Goal: Use online tool/utility: Utilize a website feature to perform a specific function

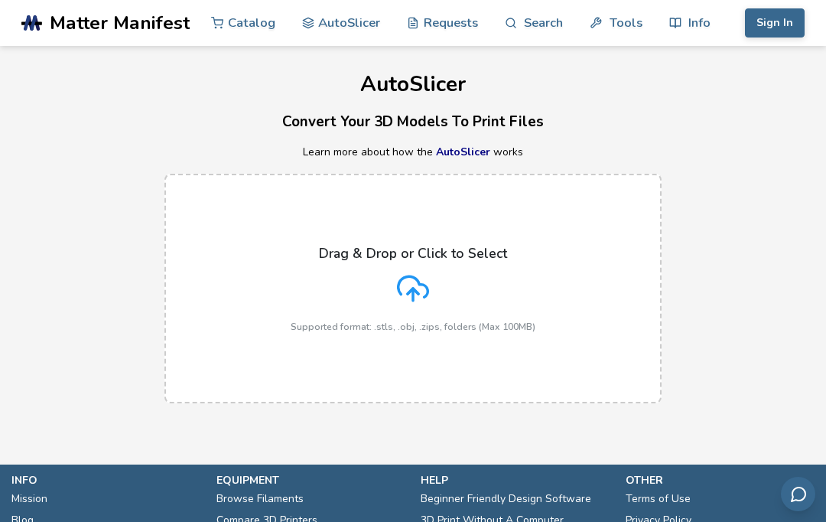
click at [413, 281] on icon at bounding box center [413, 288] width 32 height 32
click at [0, 0] on input "Drag & Drop or Click to Select Supported format: .stls, .obj, .zips, folders (M…" at bounding box center [0, 0] width 0 height 0
click at [389, 262] on div "Drag & Drop or Click to Select Supported format: .stls, .obj, .zips, folders (M…" at bounding box center [413, 289] width 245 height 86
click at [0, 0] on input "Drag & Drop or Click to Select Supported format: .stls, .obj, .zips, folders (M…" at bounding box center [0, 0] width 0 height 0
click at [388, 302] on div "Drag & Drop or Click to Select Supported format: .stls, .obj, .zips, folders (M…" at bounding box center [413, 289] width 245 height 86
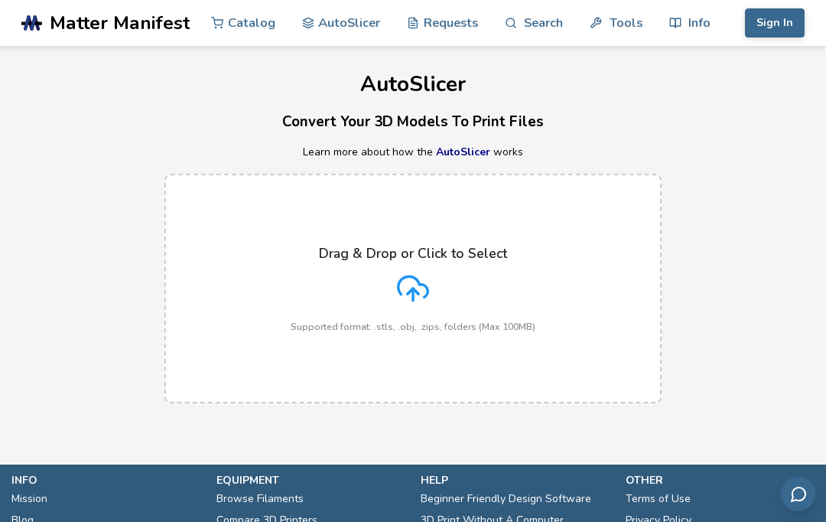
click at [0, 0] on input "Drag & Drop or Click to Select Supported format: .stls, .obj, .zips, folders (M…" at bounding box center [0, 0] width 0 height 0
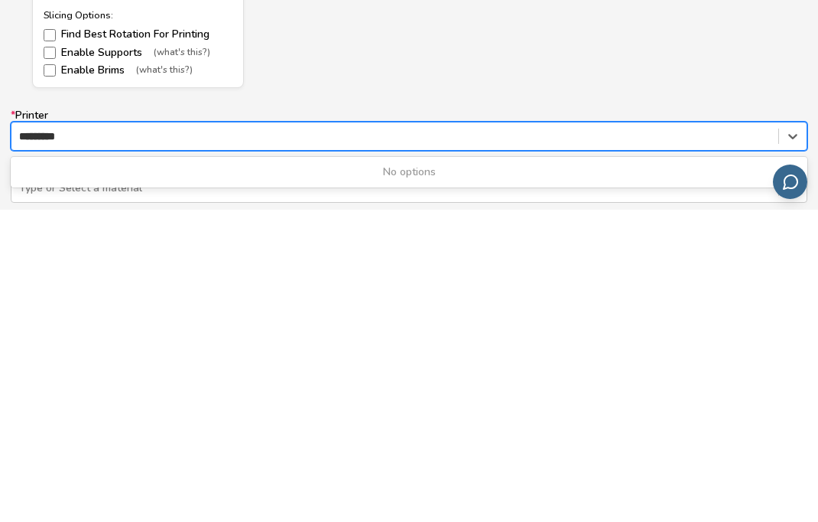
type input "*********"
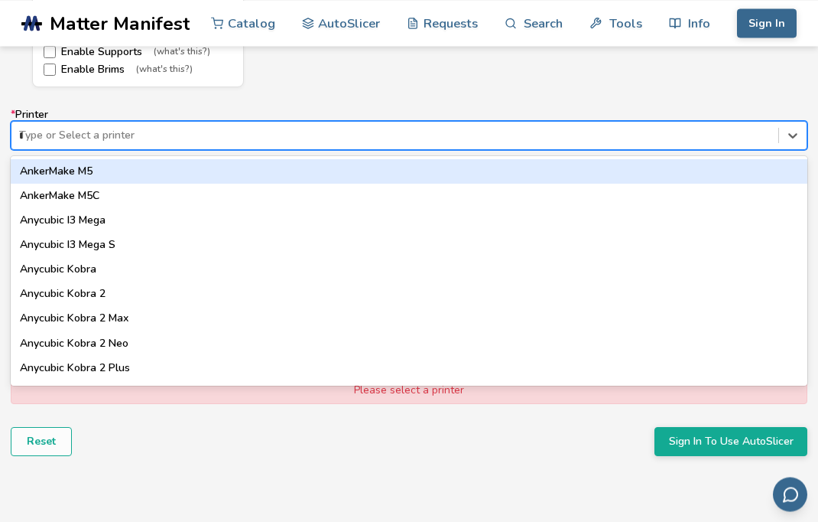
scroll to position [939, 0]
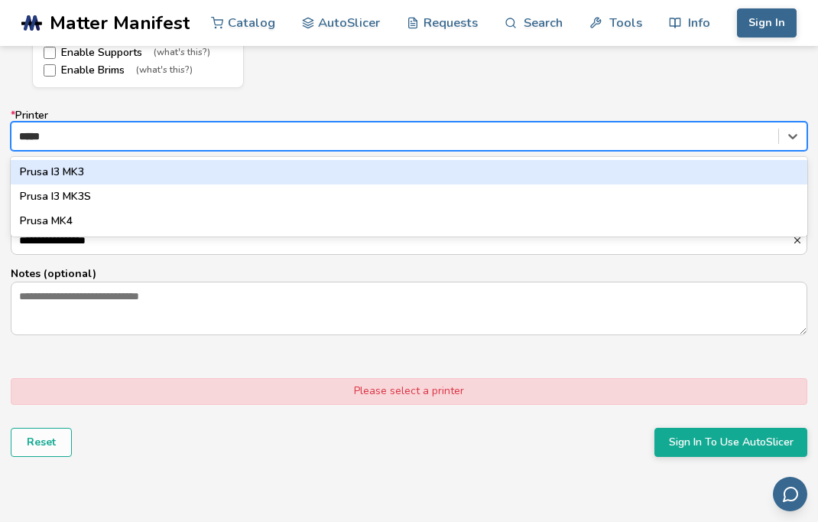
click at [102, 184] on div "Prusa I3 MK3S" at bounding box center [409, 196] width 797 height 24
type input "*****"
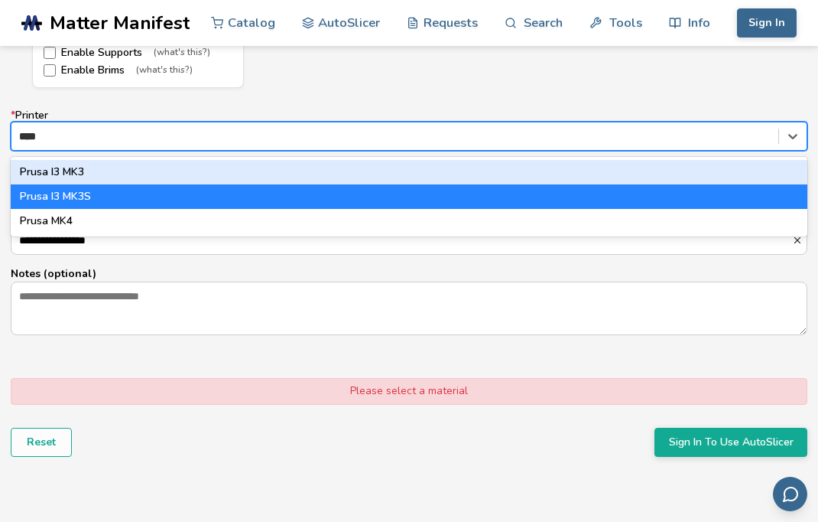
click at [107, 170] on div "Prusa I3 MK3" at bounding box center [409, 172] width 797 height 24
type input "****"
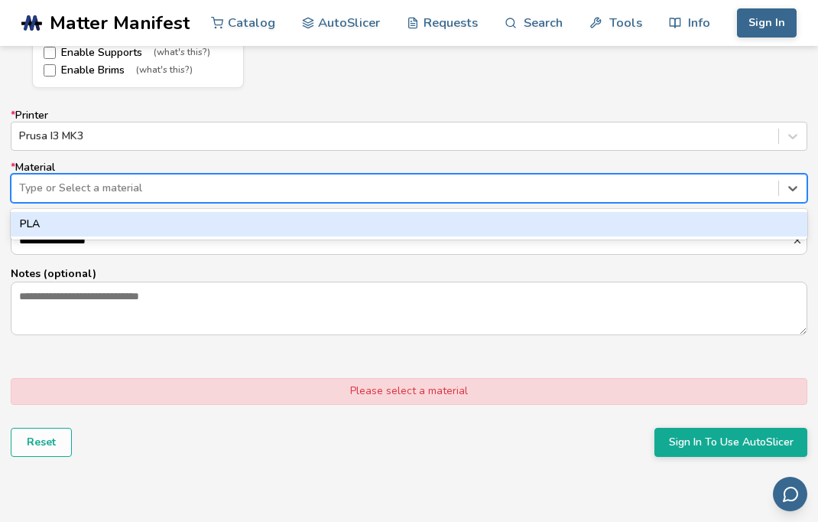
click at [294, 221] on div "PLA" at bounding box center [409, 224] width 797 height 24
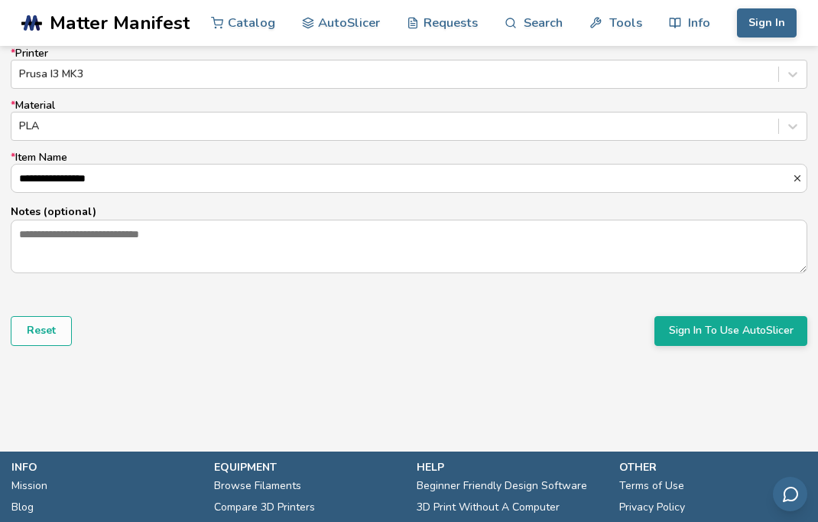
scroll to position [1028, 0]
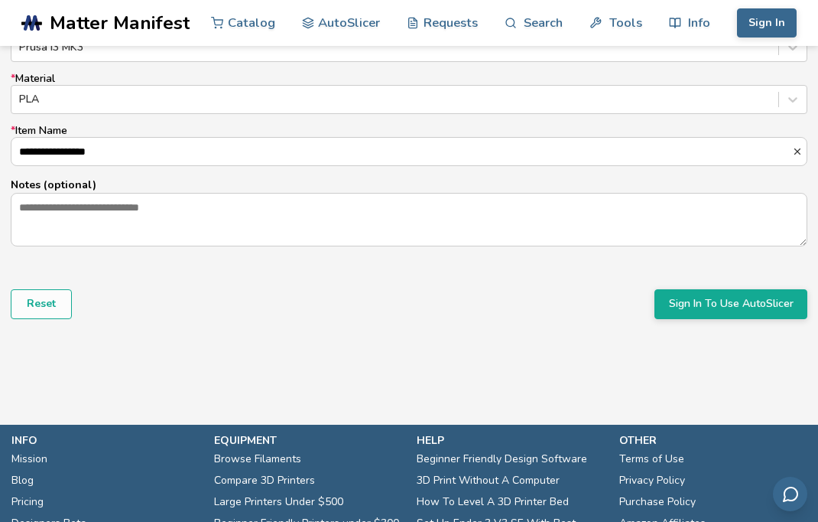
click at [742, 301] on button "Sign In To Use AutoSlicer" at bounding box center [731, 303] width 153 height 29
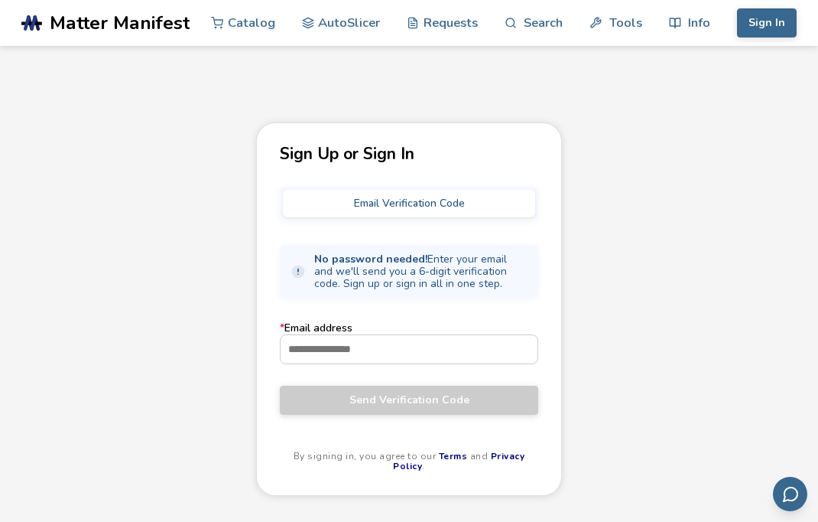
click at [398, 353] on input "* Email address" at bounding box center [409, 349] width 257 height 28
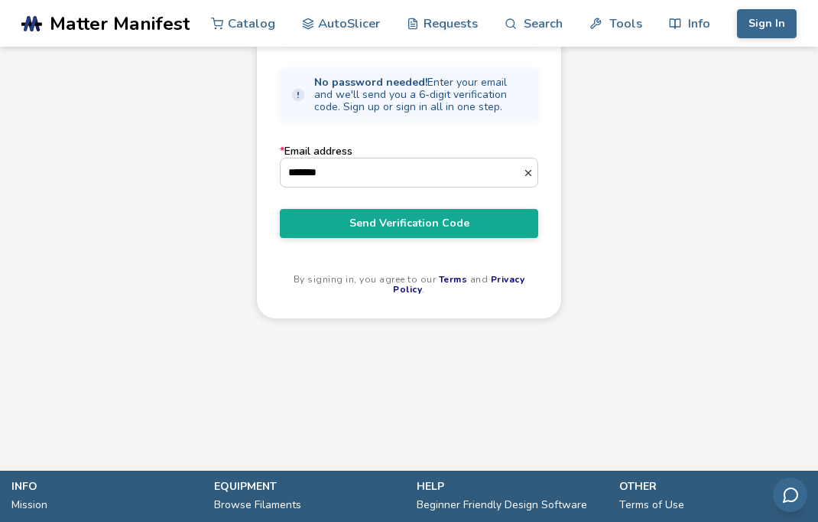
scroll to position [177, 0]
type input "**********"
click at [467, 221] on span "Send Verification Code" at bounding box center [409, 223] width 236 height 12
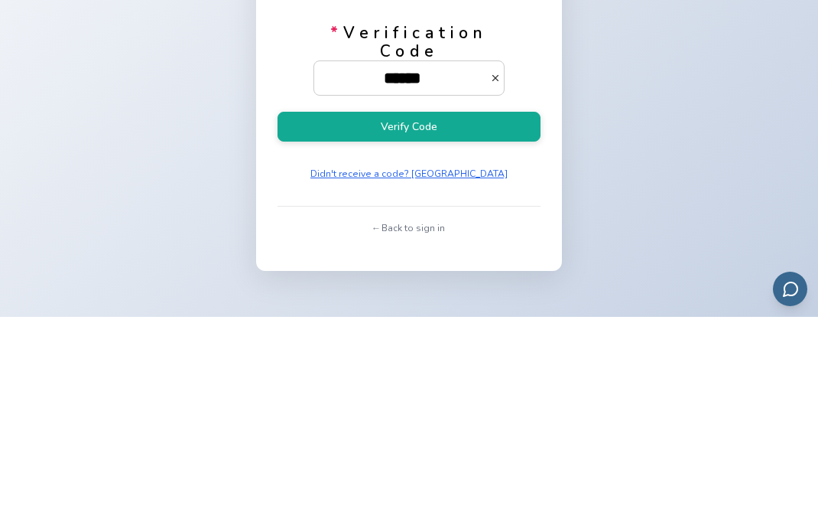
type input "******"
click at [502, 317] on button "Verify Code" at bounding box center [409, 332] width 263 height 30
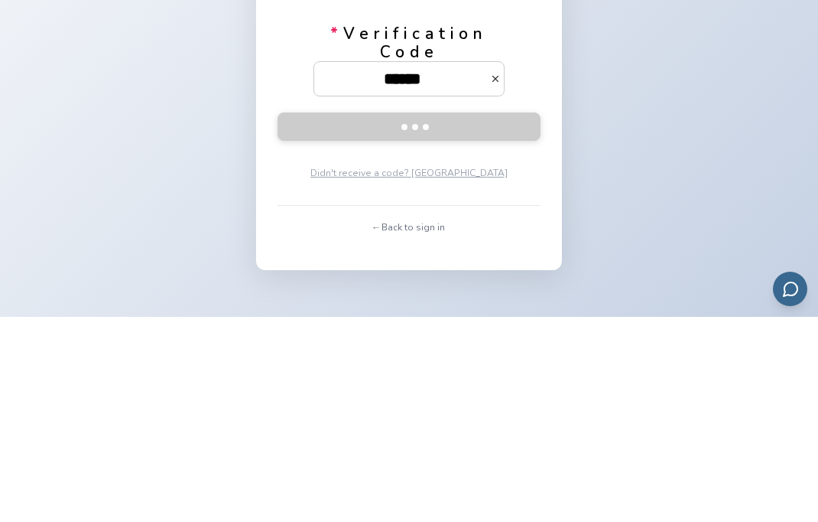
scroll to position [205, 0]
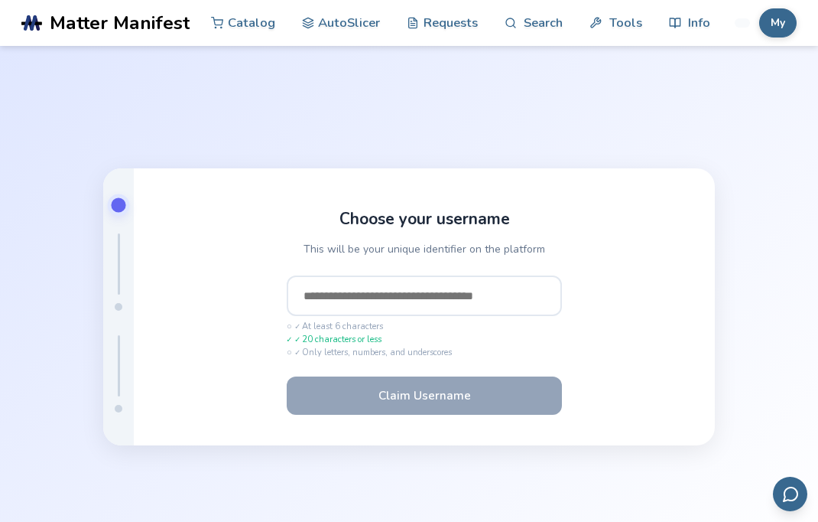
click at [512, 316] on input "text" at bounding box center [424, 295] width 275 height 41
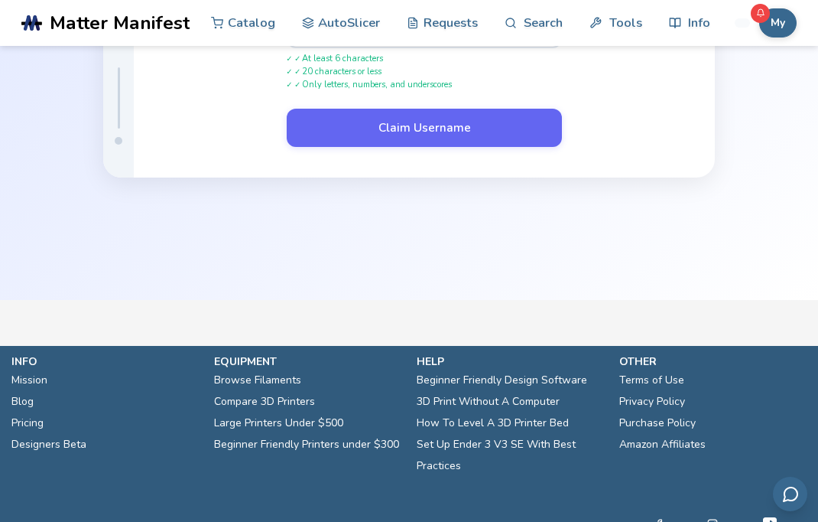
scroll to position [255, 0]
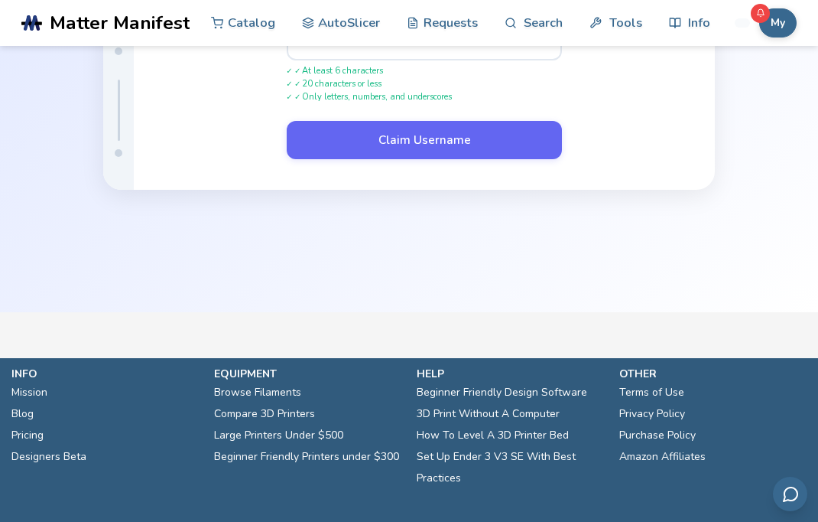
type input "**********"
click at [518, 159] on button "Claim Username" at bounding box center [424, 140] width 275 height 38
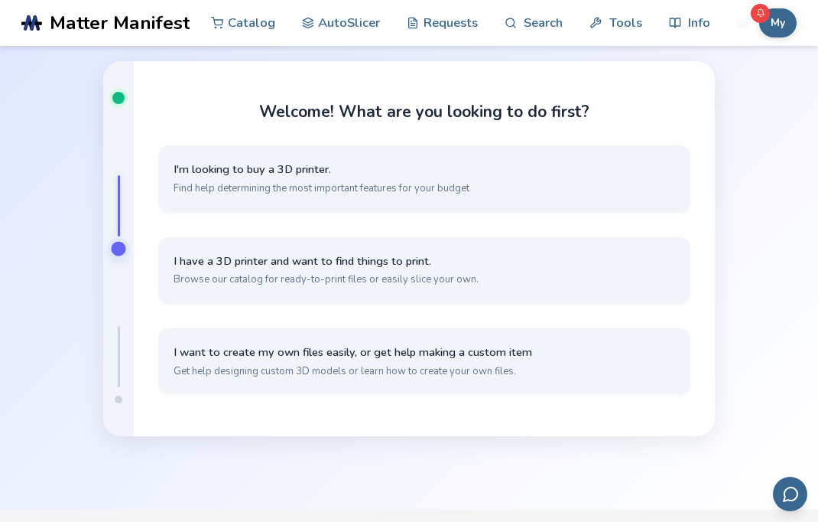
scroll to position [49, 0]
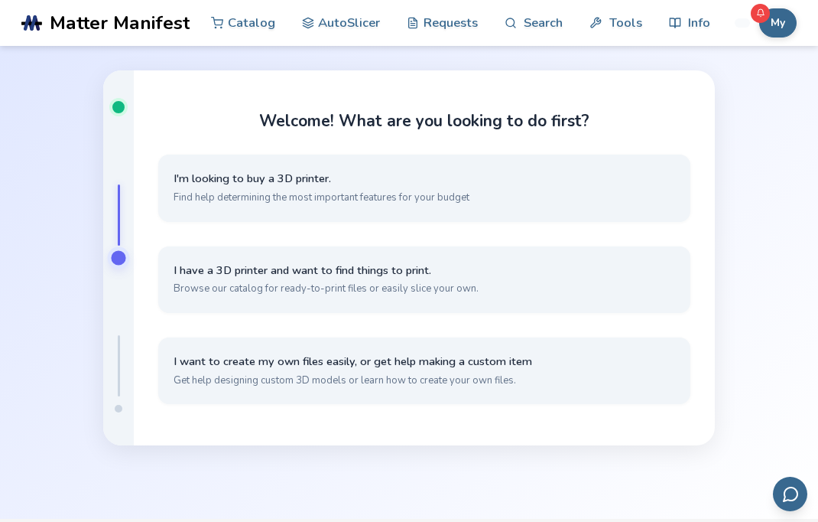
click at [522, 387] on span "Get help designing custom 3D models or learn how to create your own files." at bounding box center [425, 380] width 502 height 14
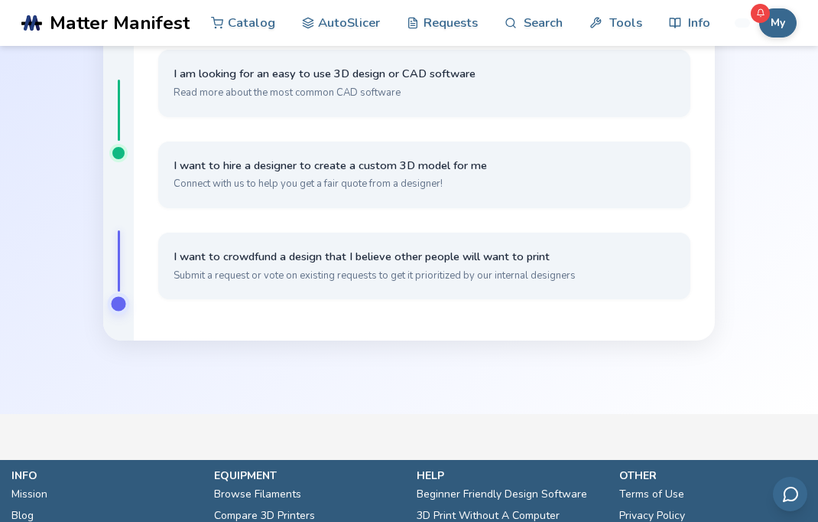
scroll to position [119, 0]
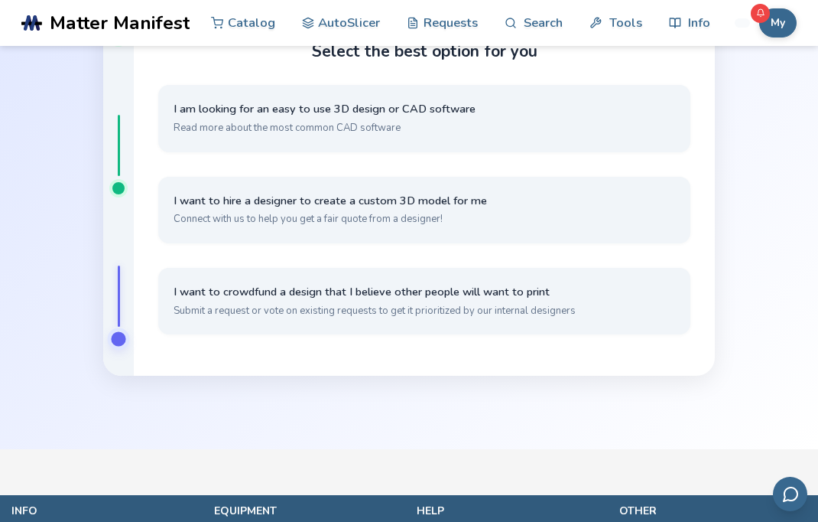
click at [566, 151] on button "I am looking for an easy to use 3D design or CAD software Read more about the m…" at bounding box center [424, 118] width 532 height 67
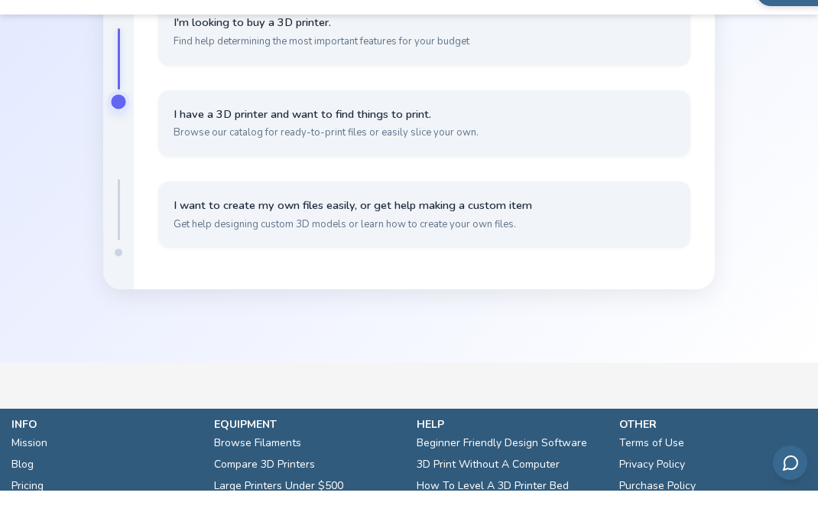
scroll to position [37, 0]
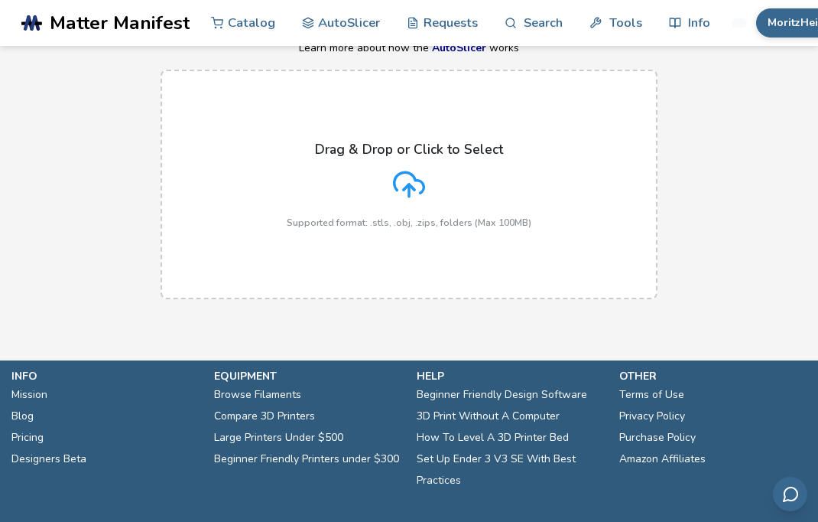
scroll to position [101, 0]
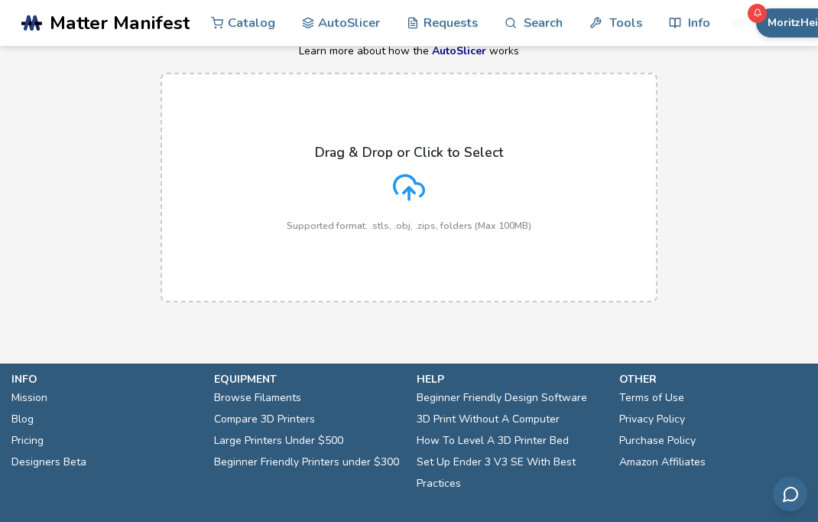
click at [405, 220] on p "Supported format: .stls, .obj, .zips, folders (Max 100MB)" at bounding box center [409, 225] width 245 height 11
click at [0, 0] on input "Drag & Drop or Click to Select Supported format: .stls, .obj, .zips, folders (M…" at bounding box center [0, 0] width 0 height 0
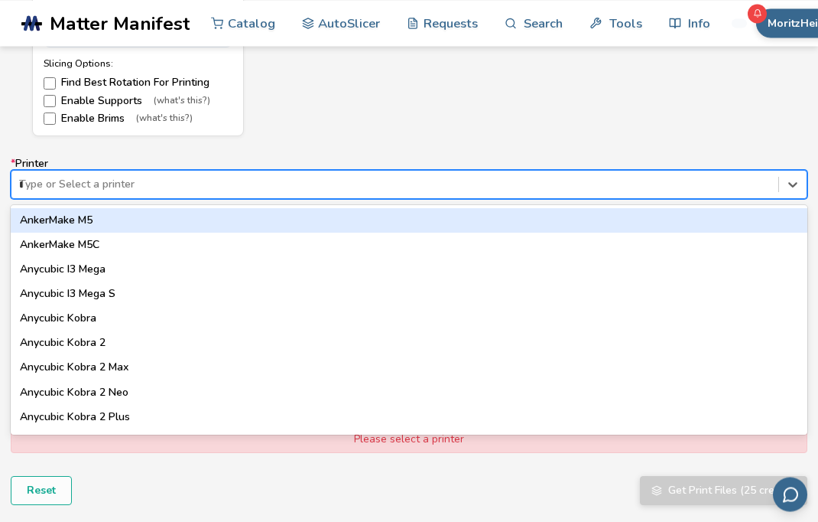
scroll to position [890, 0]
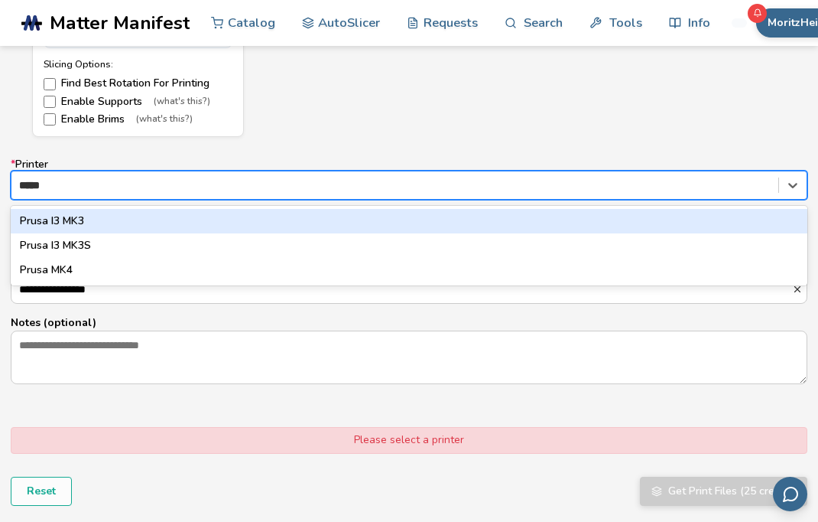
click at [197, 209] on div "Prusa I3 MK3" at bounding box center [409, 221] width 797 height 24
type input "*****"
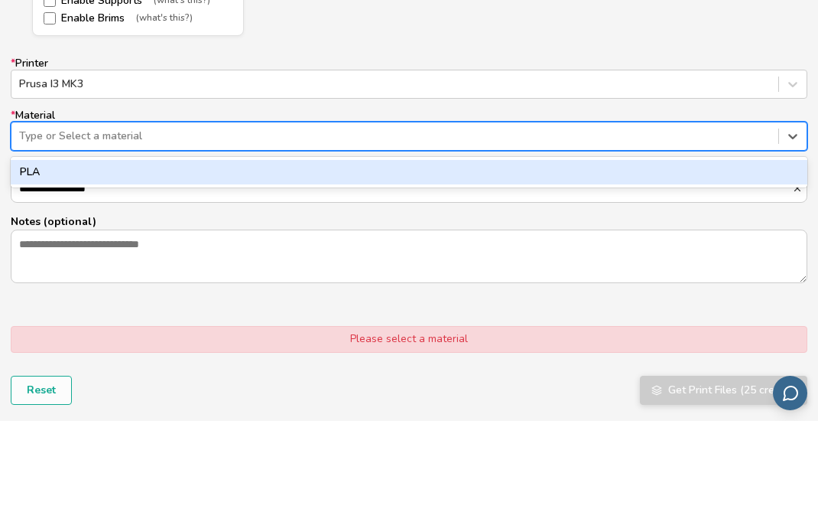
click at [324, 261] on div "PLA" at bounding box center [409, 273] width 797 height 24
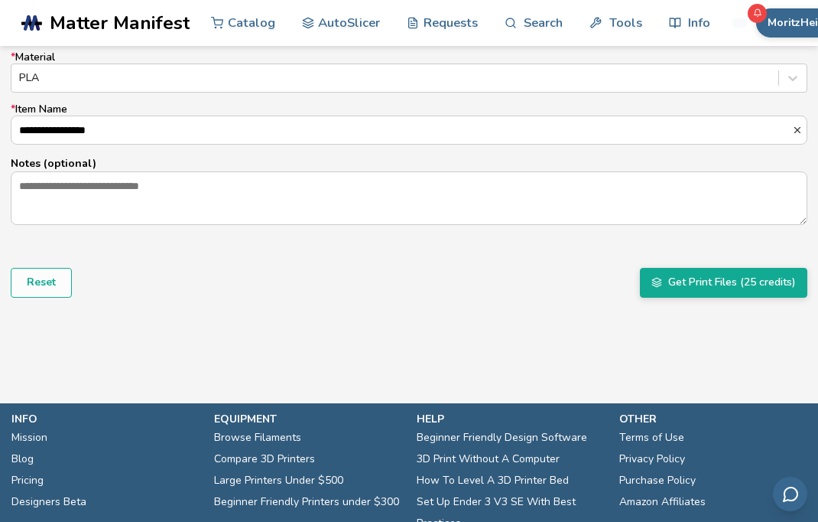
scroll to position [1055, 0]
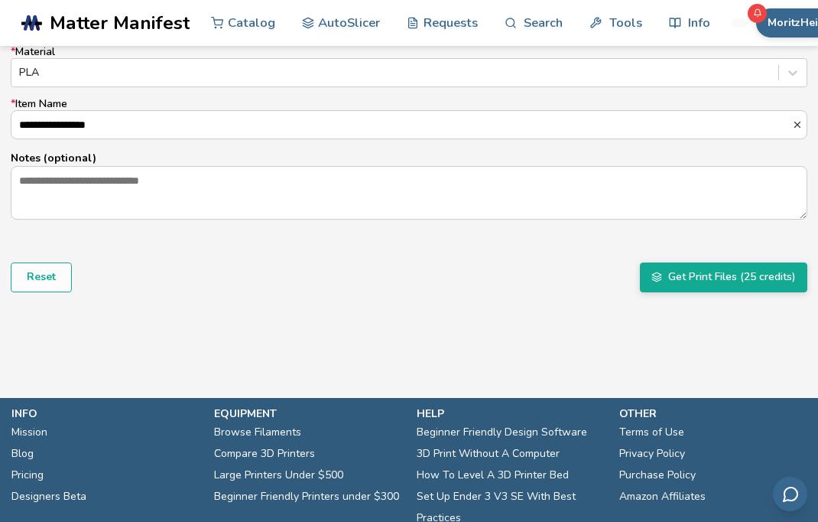
click at [720, 275] on button "Get Print Files (25 credits)" at bounding box center [724, 276] width 168 height 29
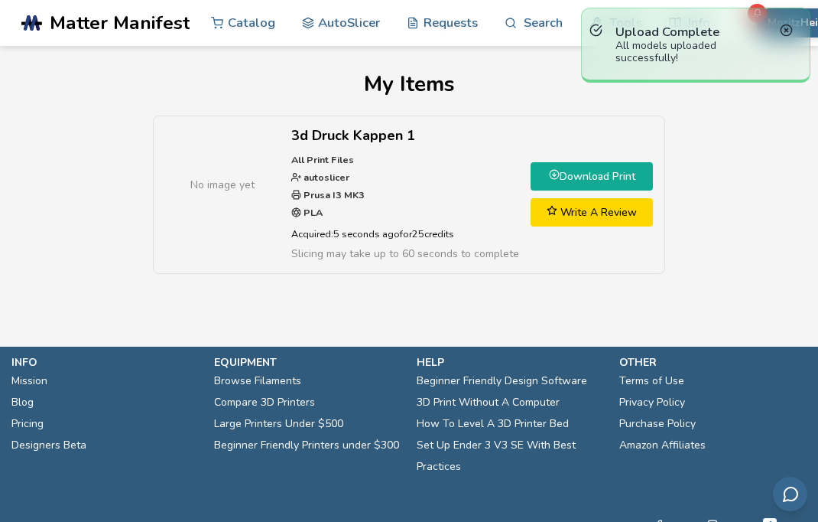
click at [608, 177] on link "Download Print" at bounding box center [592, 176] width 122 height 28
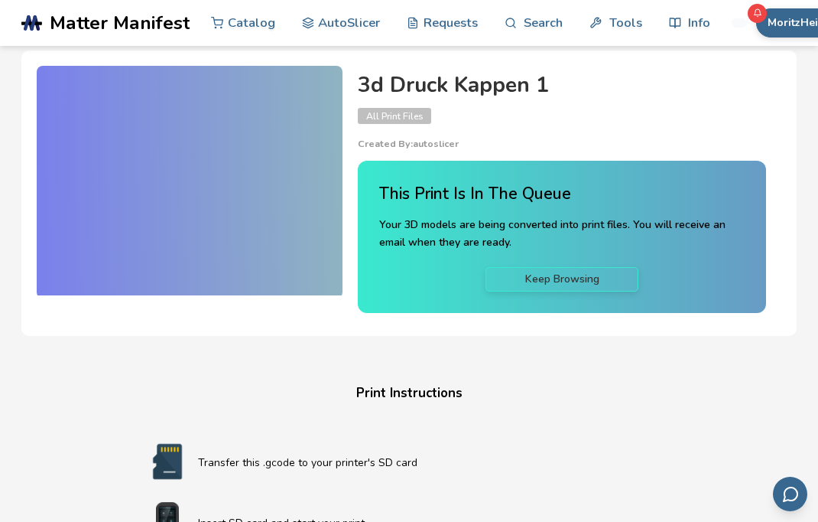
scroll to position [73, 0]
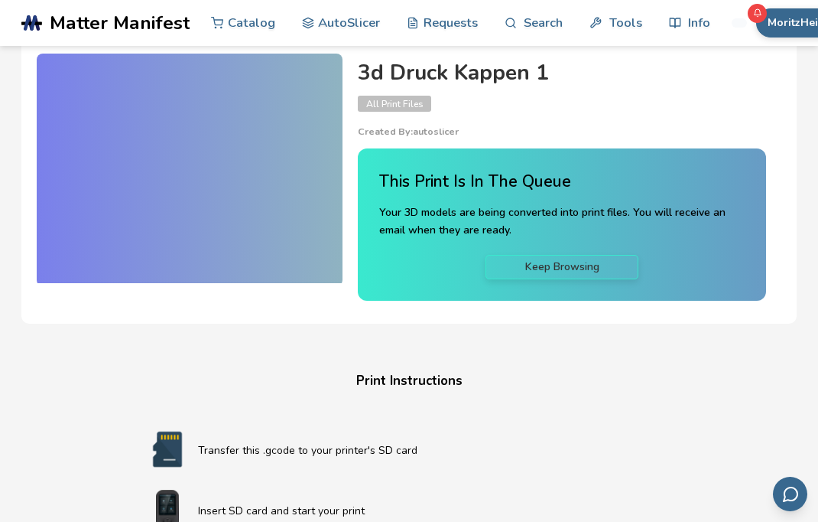
click at [292, 238] on div at bounding box center [190, 168] width 306 height 229
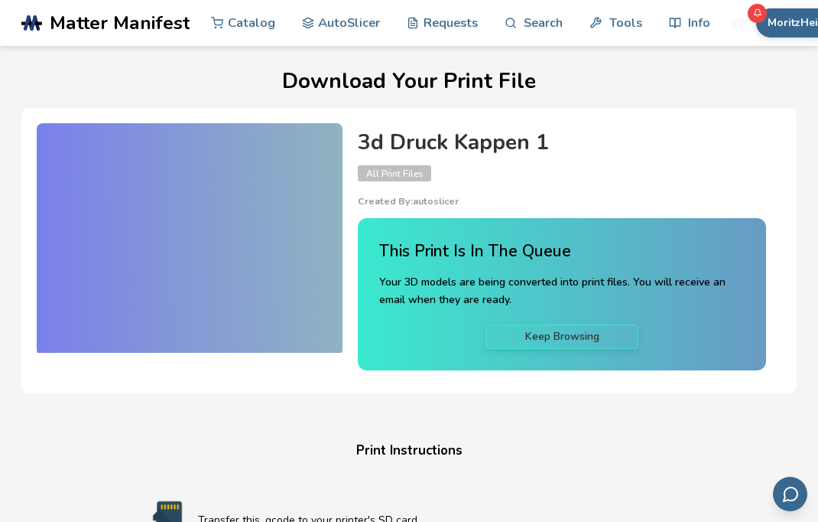
scroll to position [0, 0]
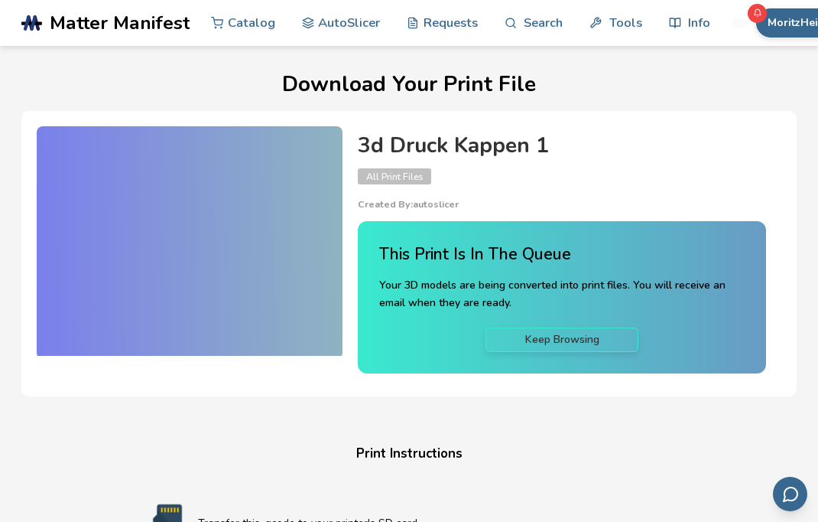
click at [410, 516] on p "Transfer this .gcode to your printer's SD card" at bounding box center [439, 523] width 483 height 16
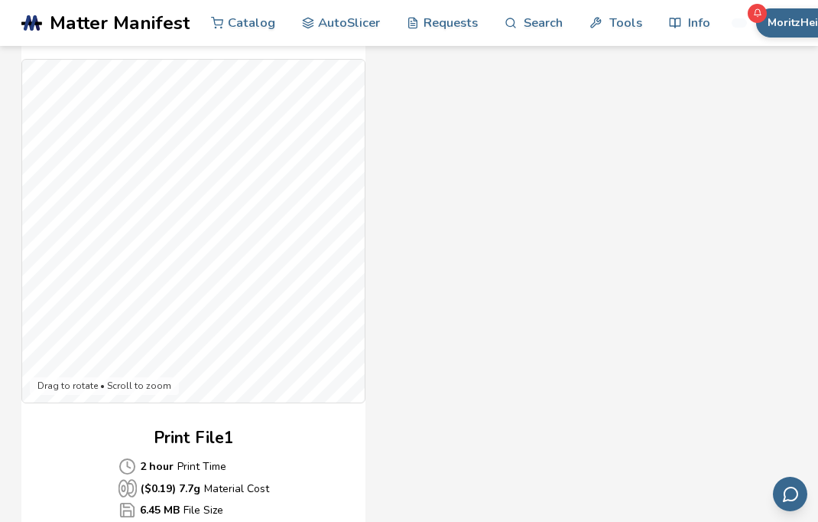
scroll to position [393, 0]
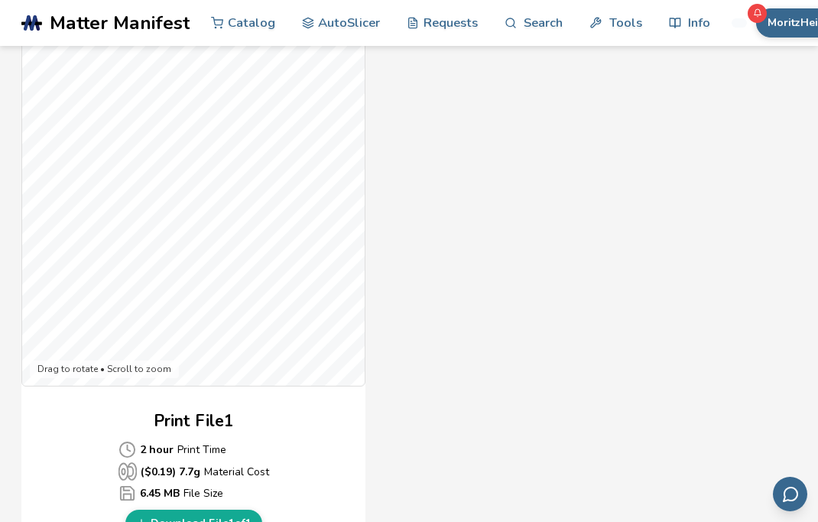
click at [228, 519] on link "Download File 1 of 1" at bounding box center [193, 523] width 137 height 28
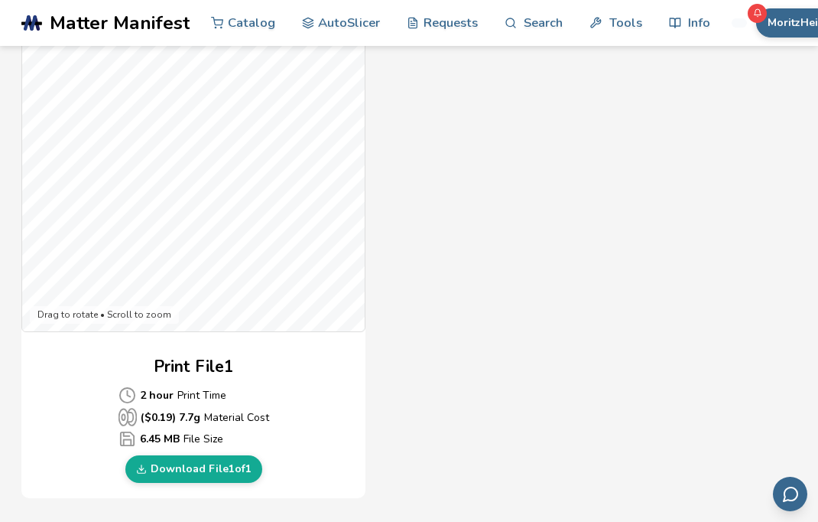
scroll to position [448, 0]
